Goal: Information Seeking & Learning: Learn about a topic

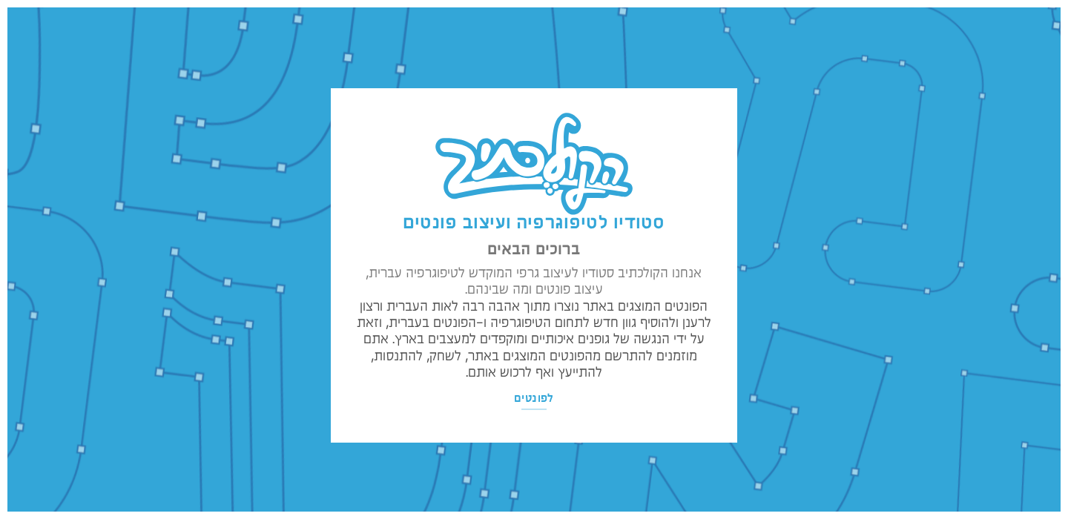
click at [303, 228] on div "סטודיו לטיפוגרפיה ועיצוב פונטים ברוכים הבאים אנחנו הקולכתיב סטודיו לעיצוב גרפי …" at bounding box center [534, 272] width 1011 height 369
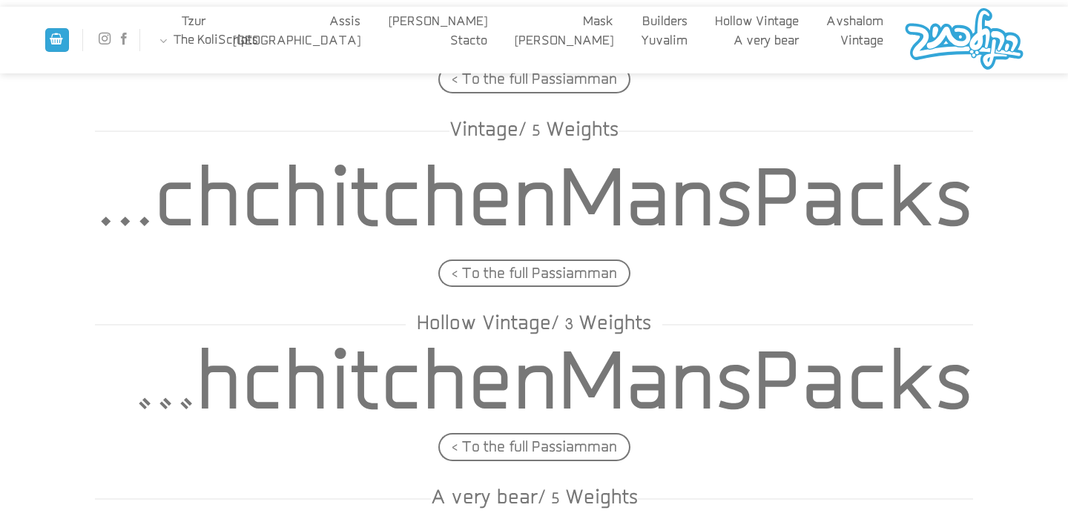
scroll to position [885, 0]
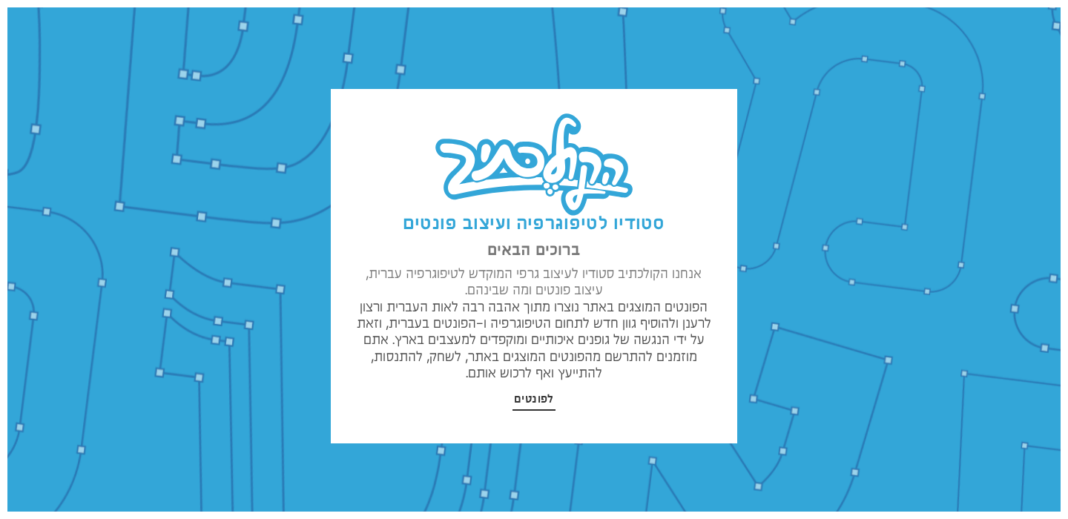
click at [536, 402] on span "לפונטים" at bounding box center [534, 399] width 40 height 15
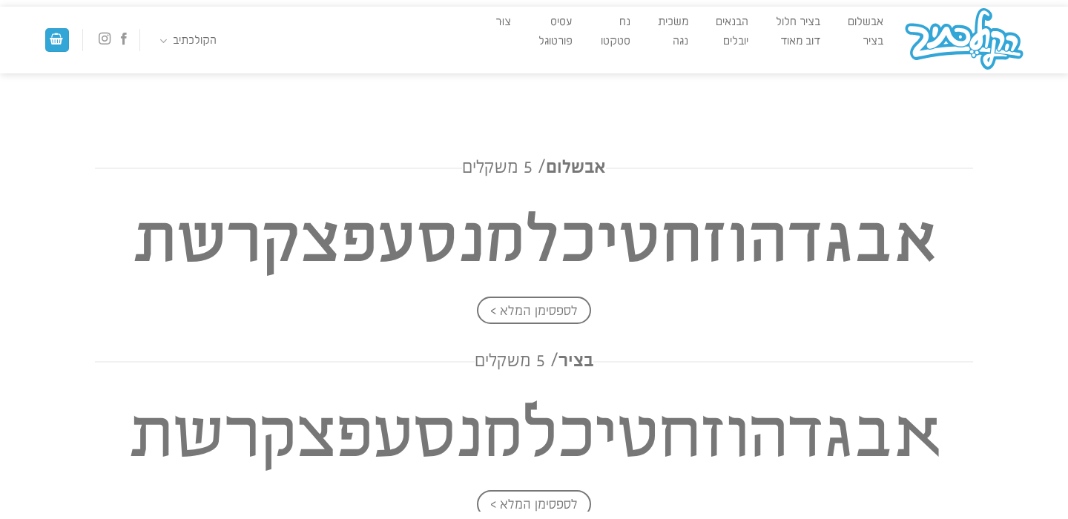
scroll to position [481, 0]
click at [945, 23] on img at bounding box center [964, 40] width 124 height 67
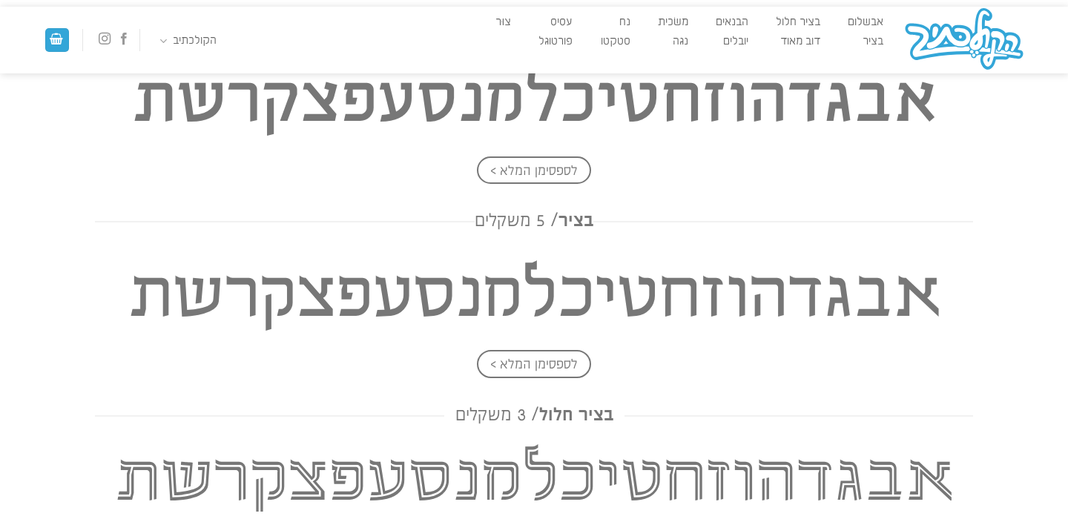
scroll to position [638, 0]
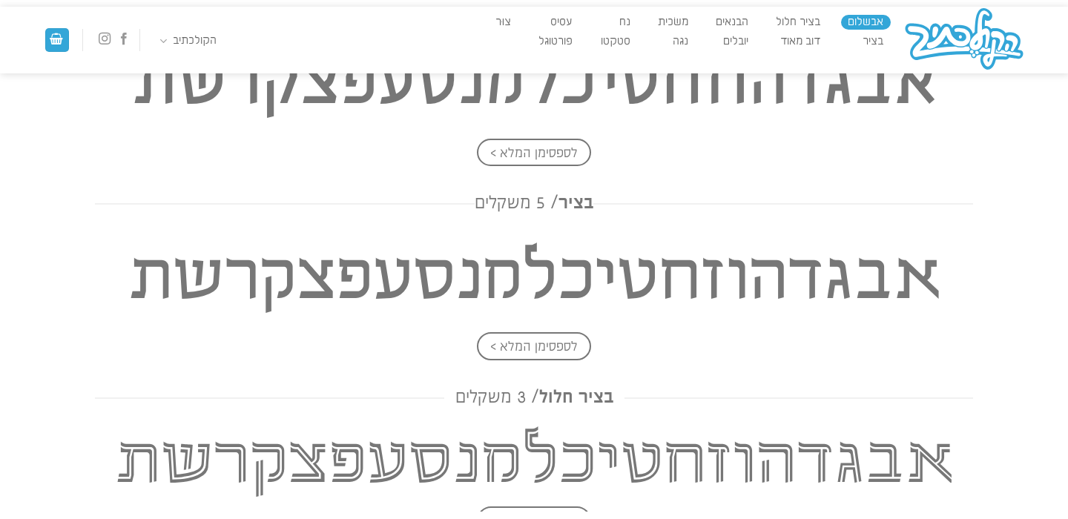
click at [876, 24] on link "אבשלום" at bounding box center [866, 22] width 50 height 15
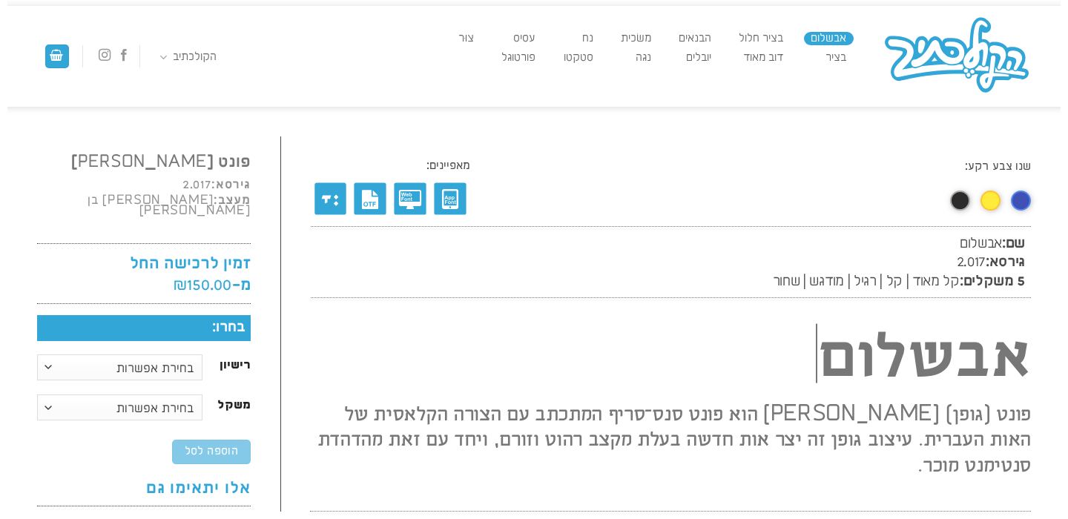
scroll to position [1, 0]
click at [763, 43] on link "בציר חלול" at bounding box center [761, 38] width 59 height 13
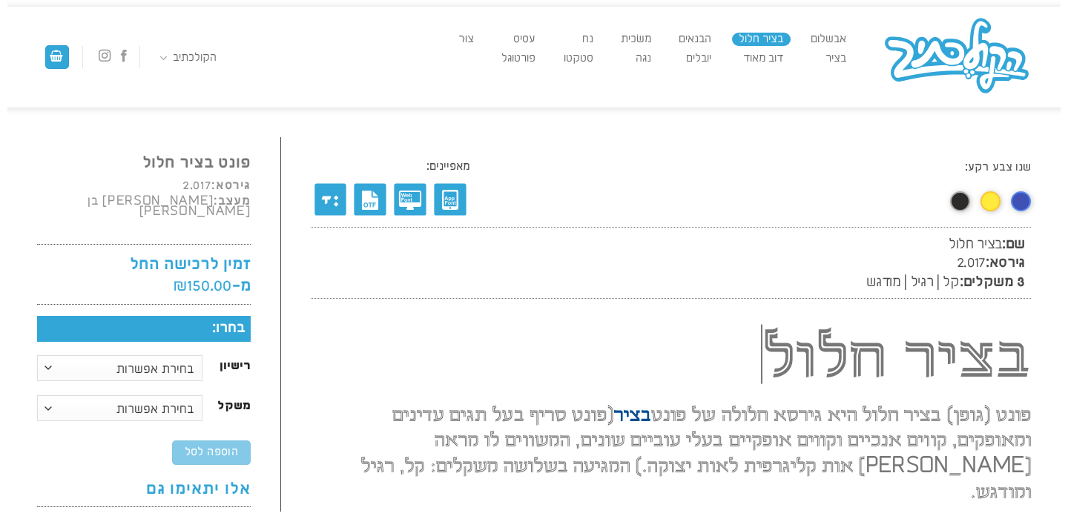
click at [687, 27] on div "אבשלום בציר בציר חלול דוב מאוד הבנאים יובלים משׂכית נגה נח סטקטו עסיס פורטוגל צו…" at bounding box center [534, 57] width 1016 height 101
click at [687, 35] on link "הבנאים" at bounding box center [694, 39] width 47 height 13
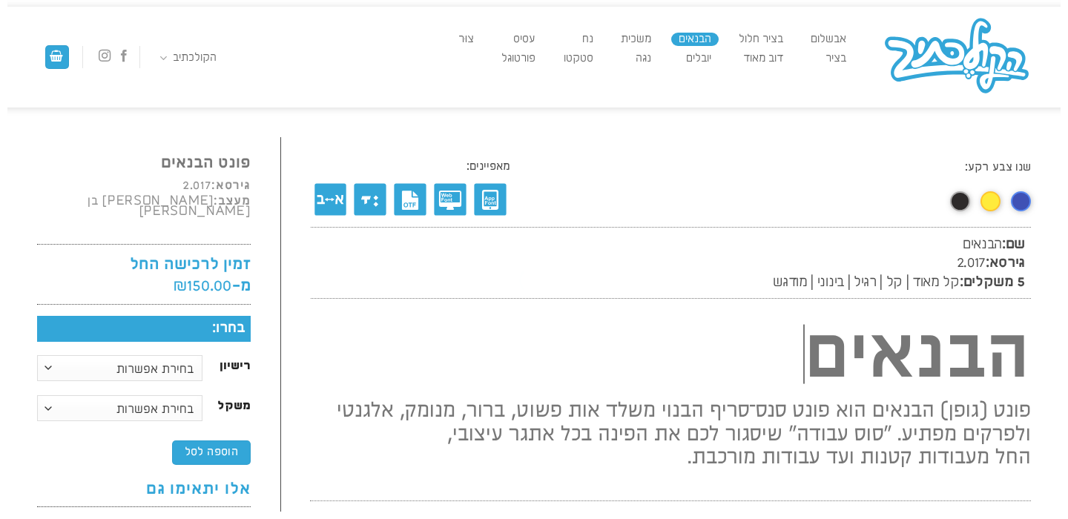
scroll to position [1, 0]
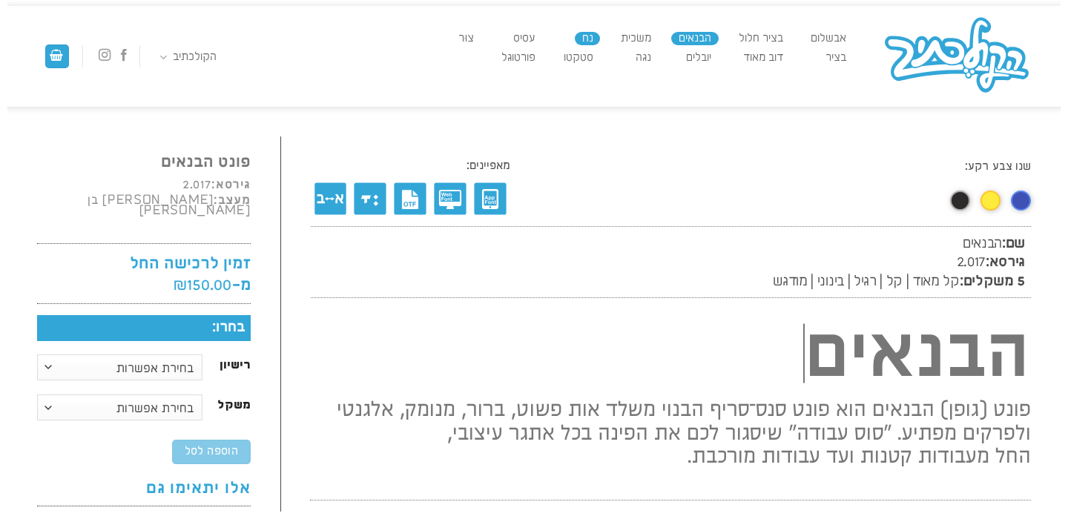
click at [582, 33] on link "נח" at bounding box center [587, 38] width 25 height 13
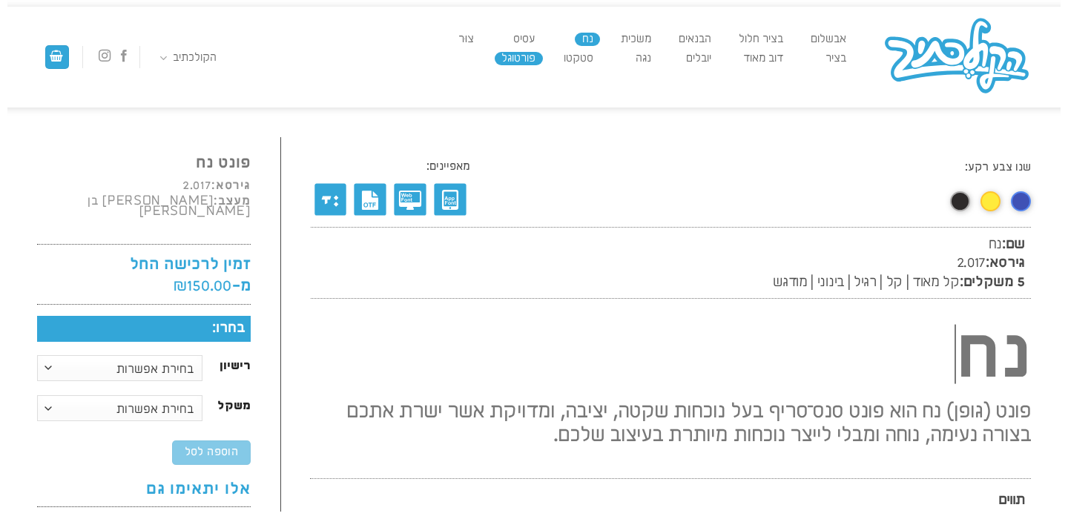
click at [502, 57] on link "פורטוגל" at bounding box center [519, 58] width 48 height 13
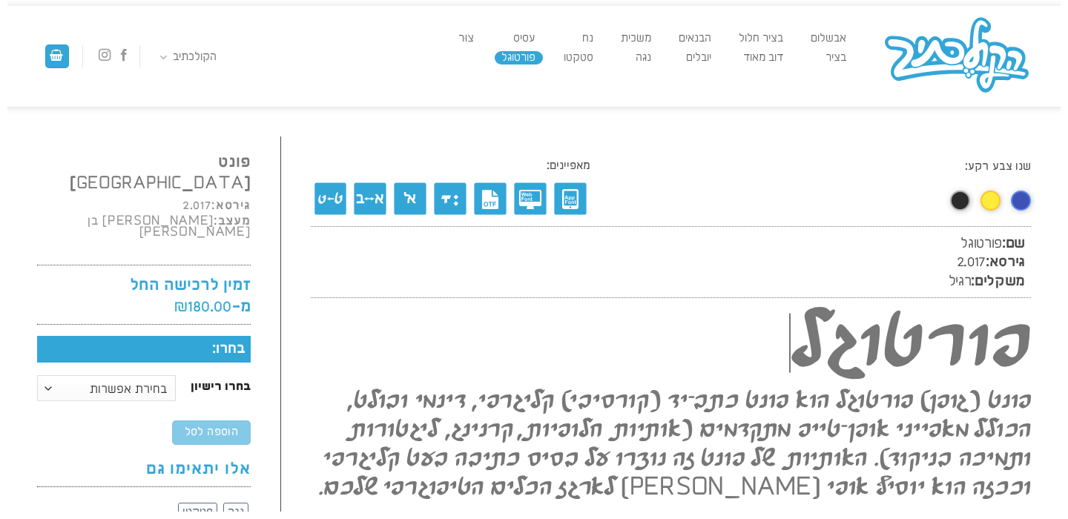
scroll to position [1, 0]
